Goal: Task Accomplishment & Management: Use online tool/utility

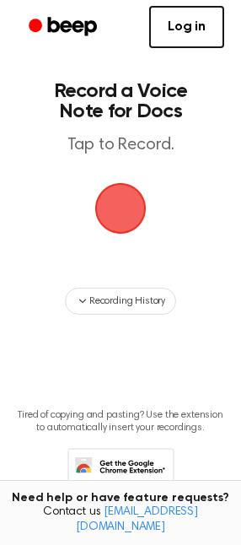
click at [117, 198] on span "button" at bounding box center [120, 208] width 47 height 47
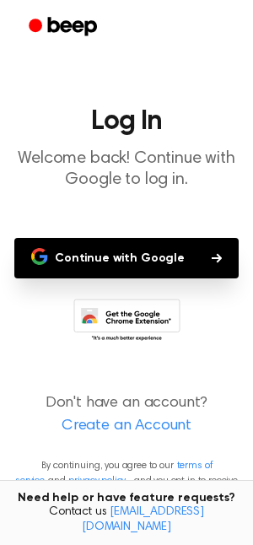
click at [132, 249] on button "Continue with Google" at bounding box center [126, 258] width 225 height 41
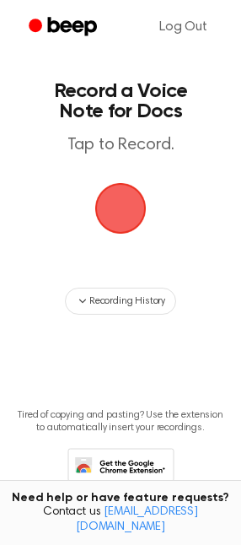
click at [110, 209] on span "button" at bounding box center [120, 208] width 47 height 47
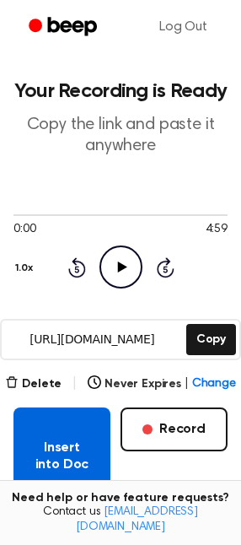
click at [90, 421] on button "Insert into Doc" at bounding box center [62, 457] width 97 height 98
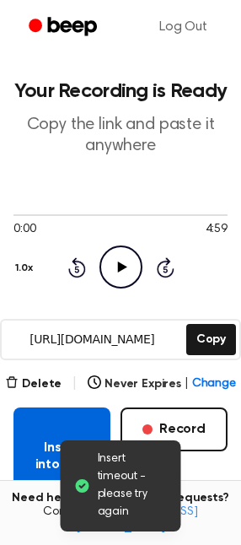
click at [78, 430] on button "Insert into Doc" at bounding box center [62, 457] width 97 height 98
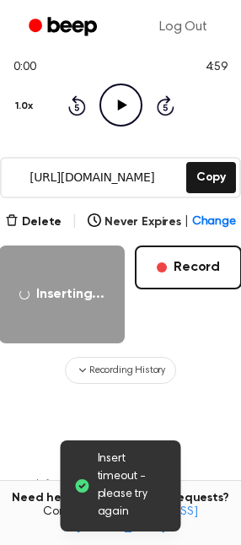
scroll to position [169, 0]
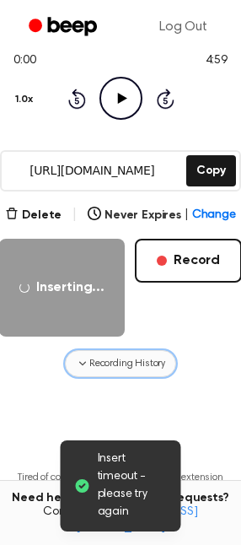
click at [100, 362] on span "Recording History" at bounding box center [127, 363] width 76 height 15
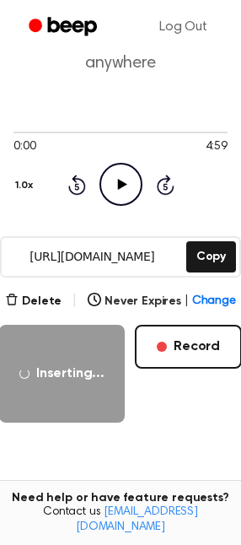
scroll to position [84, 0]
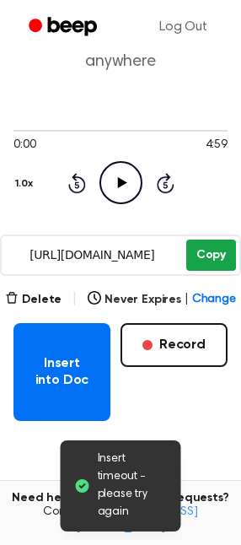
click at [199, 260] on button "Copy" at bounding box center [212, 255] width 50 height 31
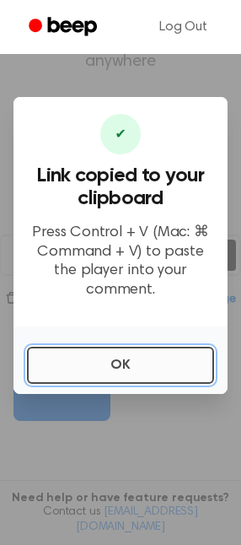
click at [82, 352] on button "OK" at bounding box center [120, 365] width 187 height 37
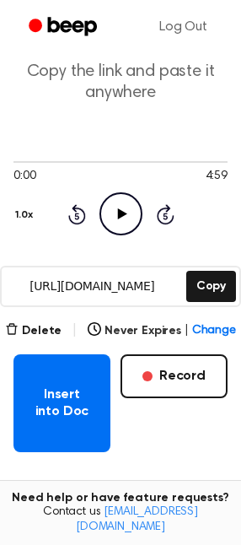
scroll to position [0, 0]
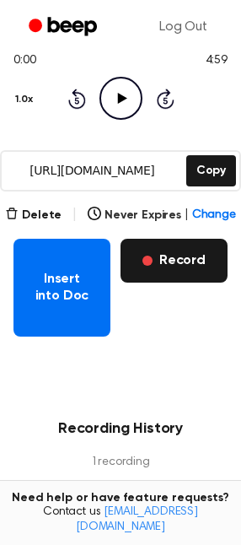
click at [156, 258] on button "Record" at bounding box center [174, 261] width 107 height 44
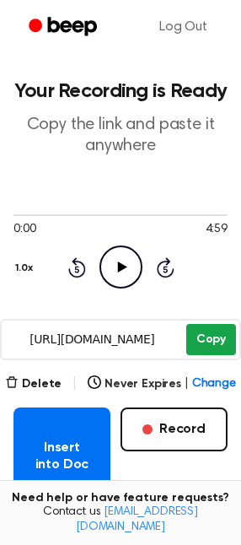
click at [205, 336] on button "Copy" at bounding box center [212, 339] width 50 height 31
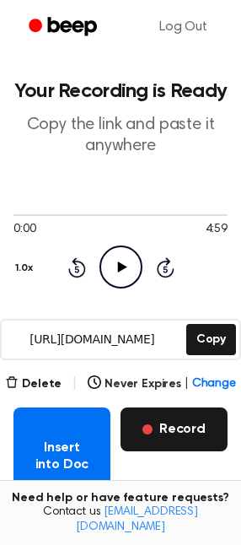
click at [145, 425] on button "Record" at bounding box center [174, 430] width 107 height 44
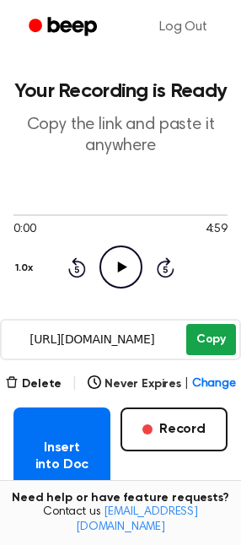
click at [198, 342] on button "Copy" at bounding box center [212, 339] width 50 height 31
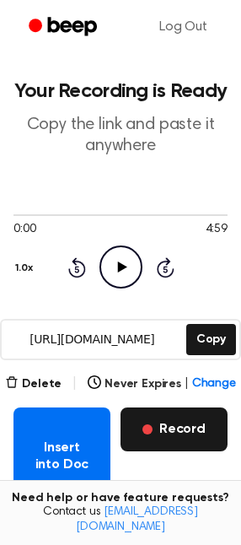
click at [143, 425] on button "Record" at bounding box center [174, 430] width 107 height 44
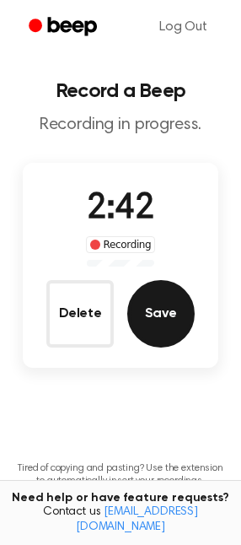
click at [164, 294] on button "Save" at bounding box center [161, 314] width 68 height 68
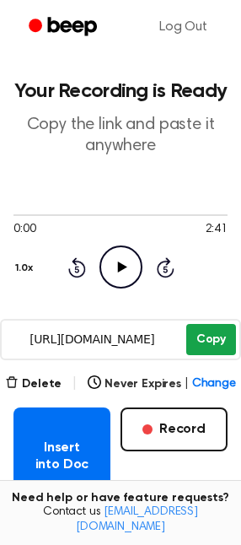
click at [224, 329] on button "Copy" at bounding box center [212, 339] width 50 height 31
